Goal: Task Accomplishment & Management: Manage account settings

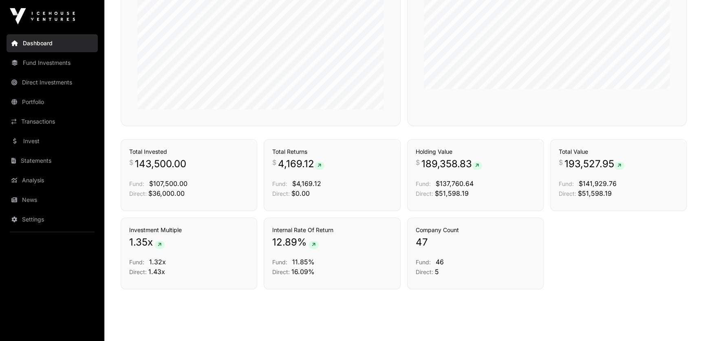
scroll to position [407, 0]
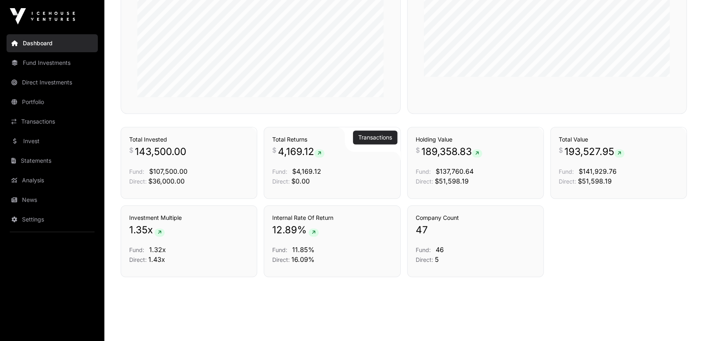
click at [371, 139] on link "Transactions" at bounding box center [375, 137] width 34 height 8
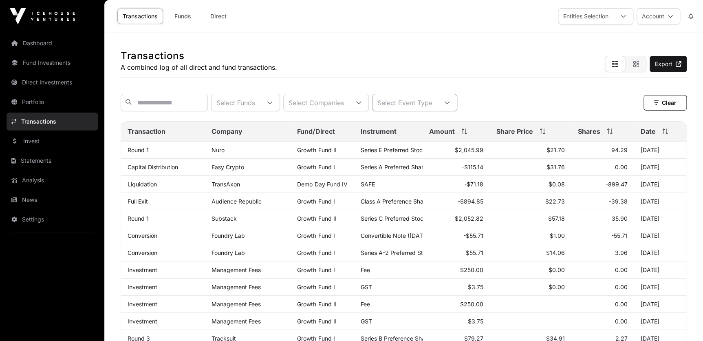
click at [412, 106] on div "Select Event Type" at bounding box center [404, 102] width 65 height 17
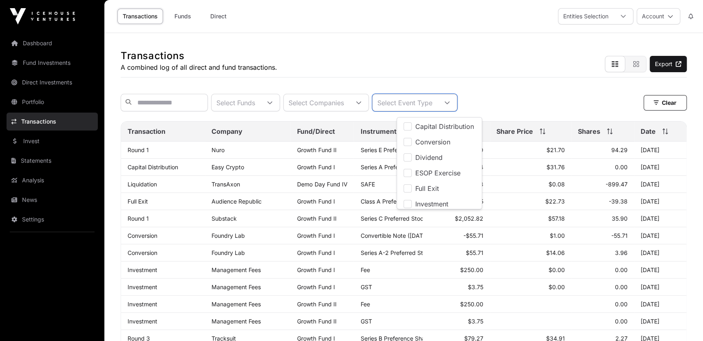
scroll to position [8, 5]
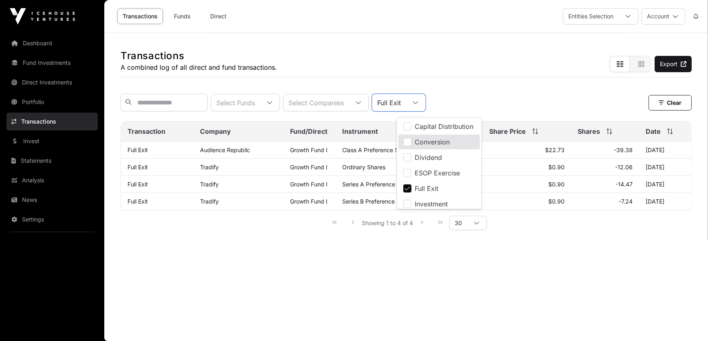
click at [514, 86] on div "Transactions A combined log of all direct and fund transactions. Export Select …" at bounding box center [406, 138] width 604 height 211
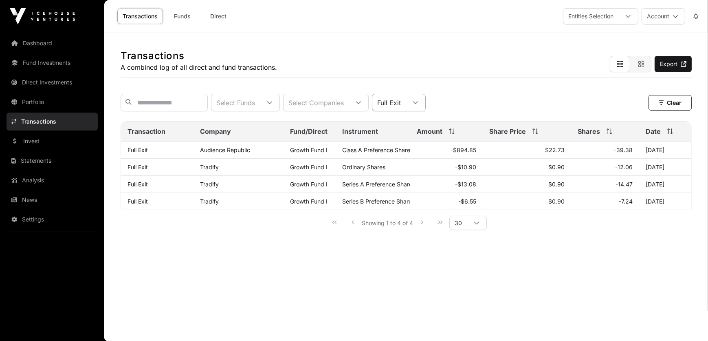
click at [425, 100] on div at bounding box center [416, 102] width 20 height 17
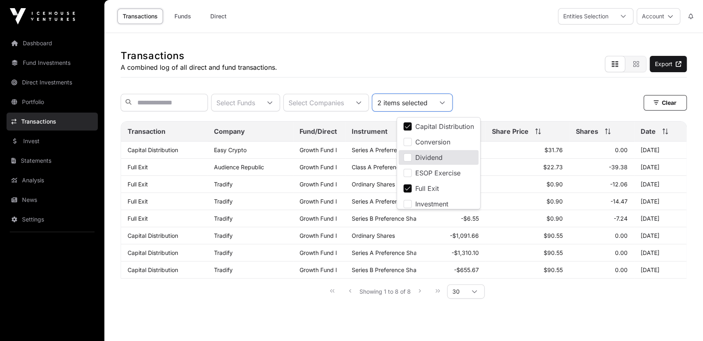
click at [513, 84] on div "Transactions A combined log of all direct and fund transactions. Export Select …" at bounding box center [403, 173] width 598 height 280
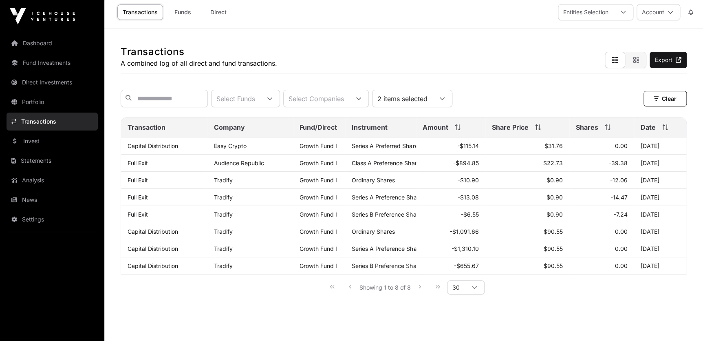
scroll to position [0, 0]
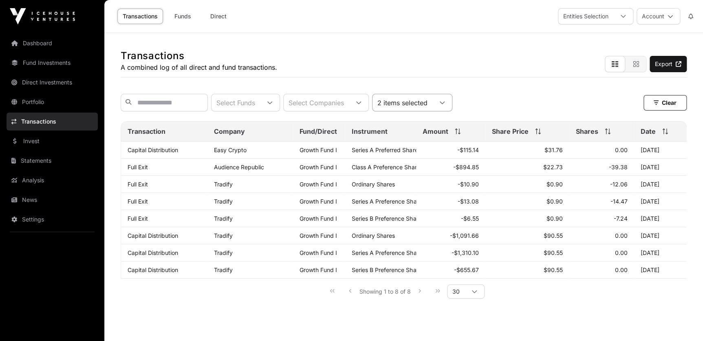
click at [445, 105] on icon at bounding box center [442, 103] width 6 height 6
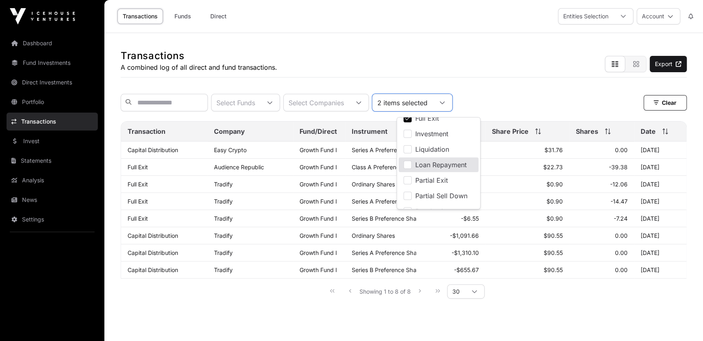
scroll to position [74, 0]
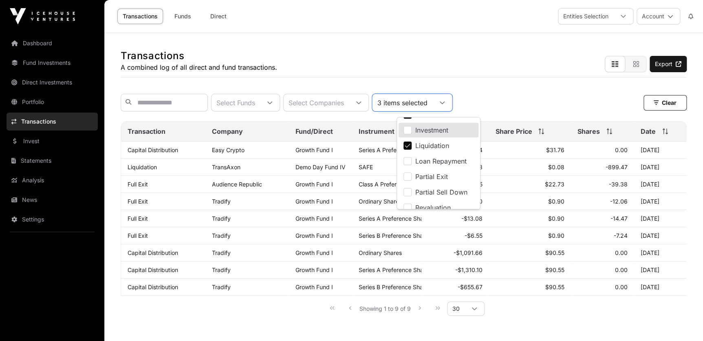
click at [515, 90] on div "Select Funds Select Companies 3 items selected Clear Clear Filters" at bounding box center [404, 102] width 566 height 31
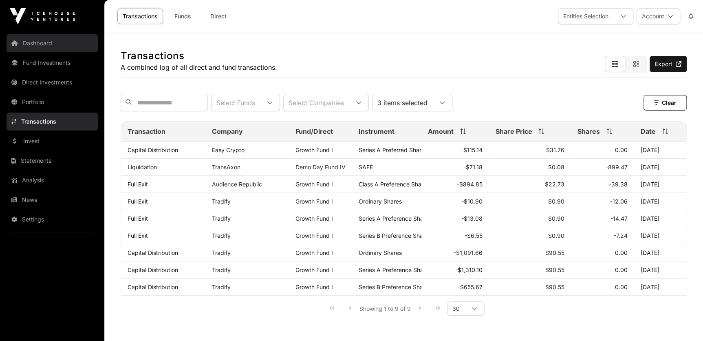
click at [42, 44] on link "Dashboard" at bounding box center [52, 43] width 91 height 18
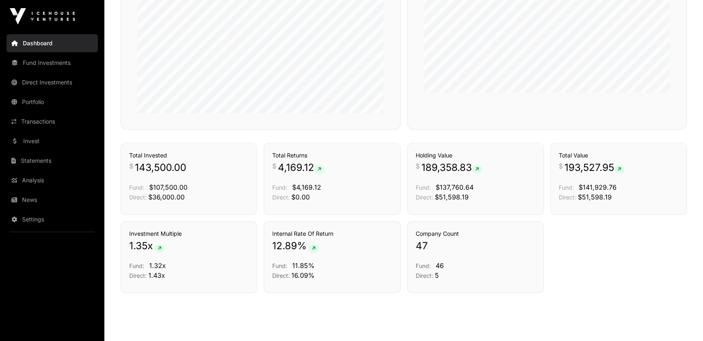
scroll to position [411, 0]
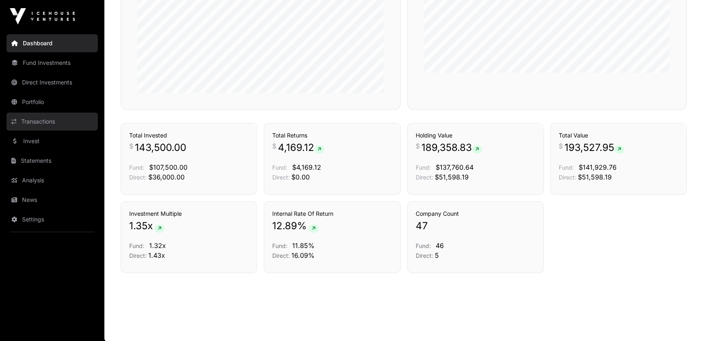
click at [44, 123] on link "Transactions" at bounding box center [52, 121] width 91 height 18
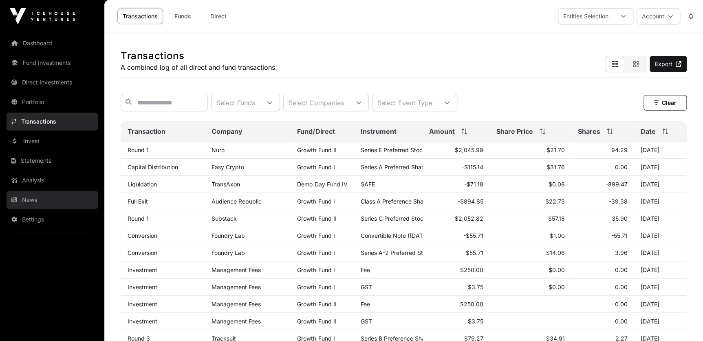
click at [33, 201] on link "News" at bounding box center [52, 200] width 91 height 18
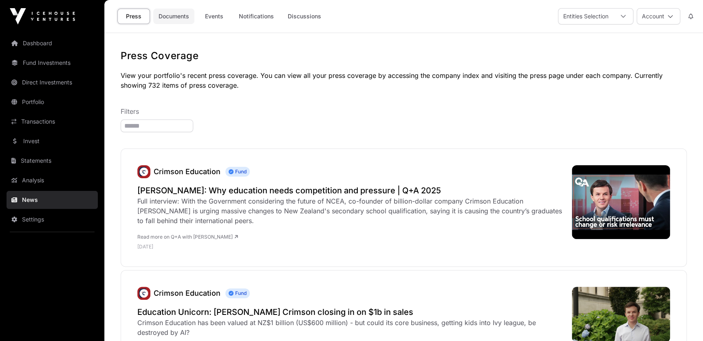
click at [181, 15] on link "Documents" at bounding box center [173, 16] width 41 height 15
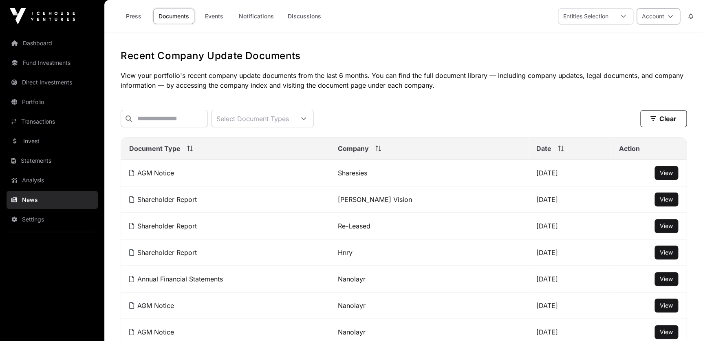
click at [671, 15] on icon at bounding box center [670, 16] width 6 height 6
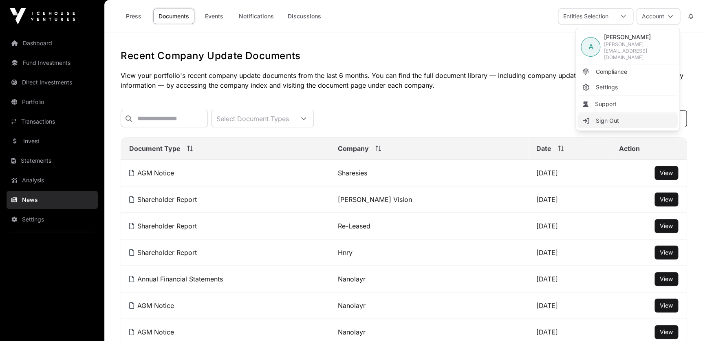
click at [598, 116] on span "Sign Out" at bounding box center [606, 120] width 23 height 8
